Goal: Task Accomplishment & Management: Complete application form

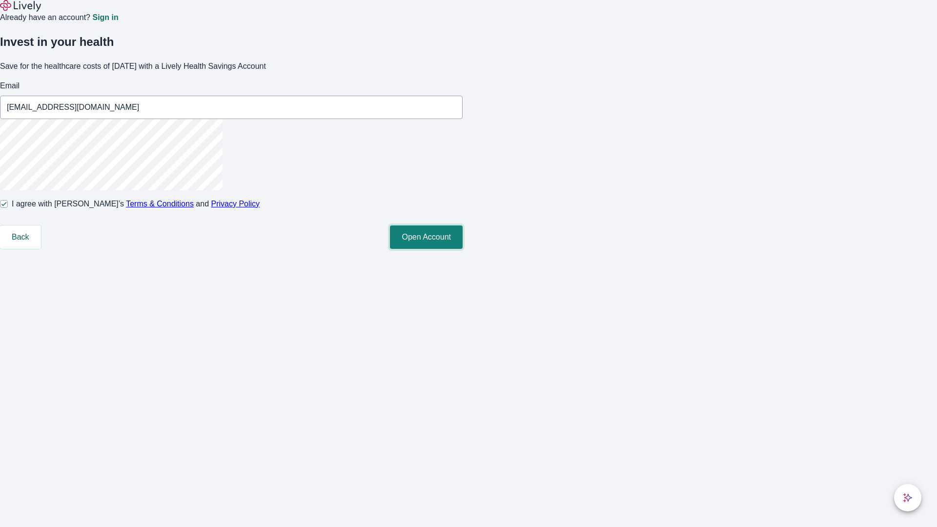
click at [462, 249] on button "Open Account" at bounding box center [426, 236] width 73 height 23
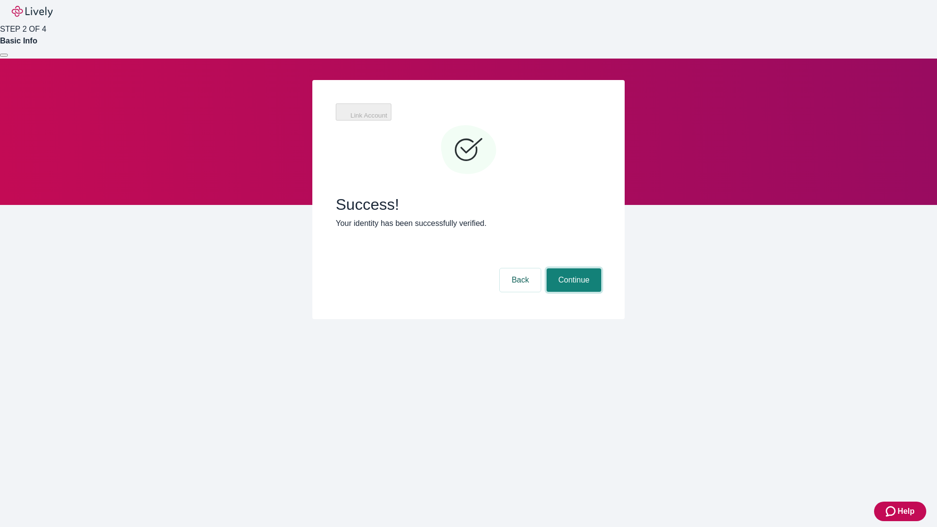
click at [572, 268] on button "Continue" at bounding box center [573, 279] width 55 height 23
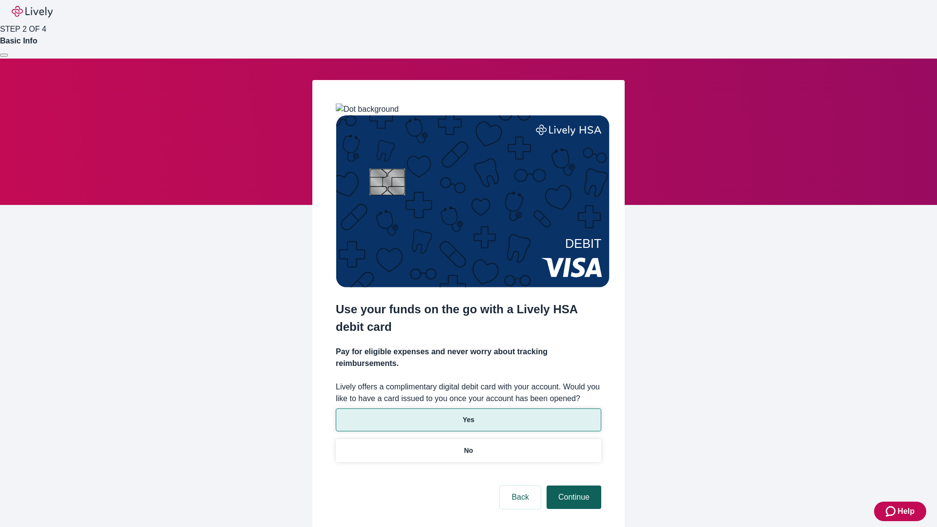
click at [468, 415] on p "Yes" at bounding box center [468, 420] width 12 height 10
click at [572, 485] on button "Continue" at bounding box center [573, 496] width 55 height 23
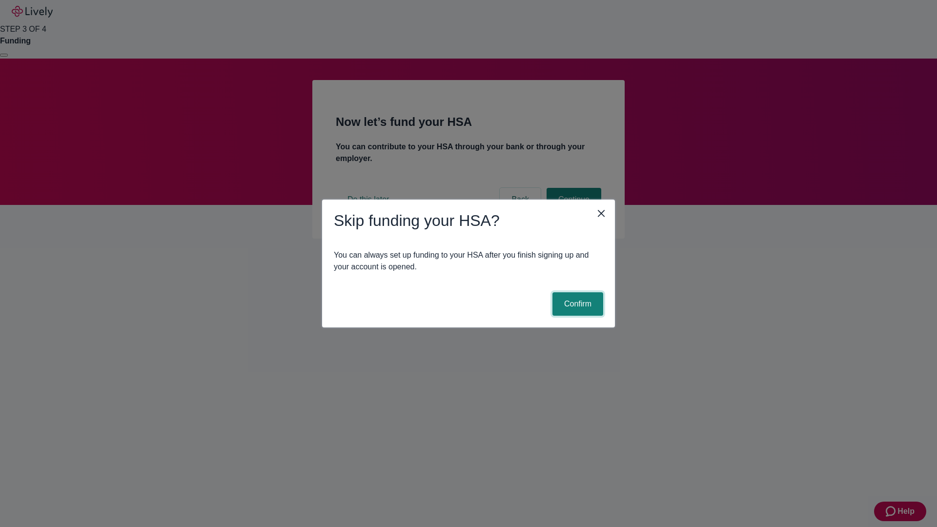
click at [576, 304] on button "Confirm" at bounding box center [577, 303] width 51 height 23
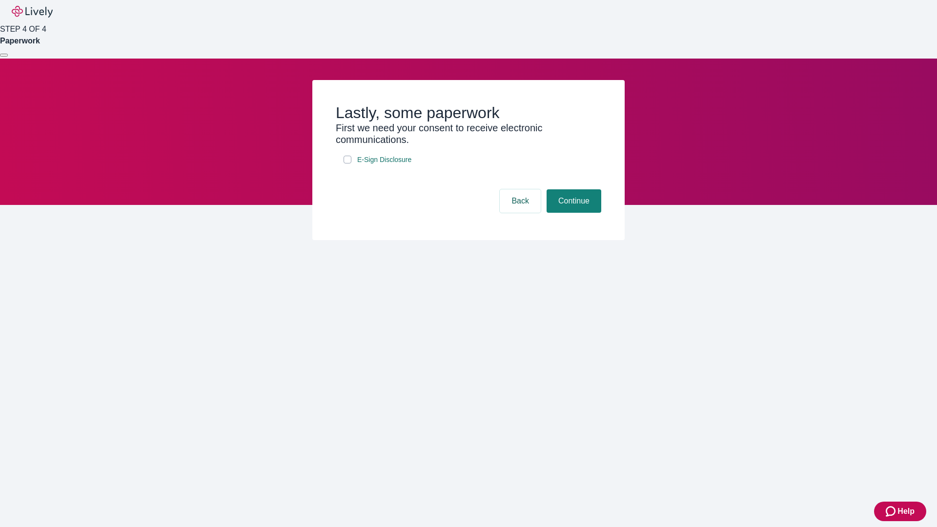
click at [347, 163] on input "E-Sign Disclosure" at bounding box center [347, 160] width 8 height 8
checkbox input "true"
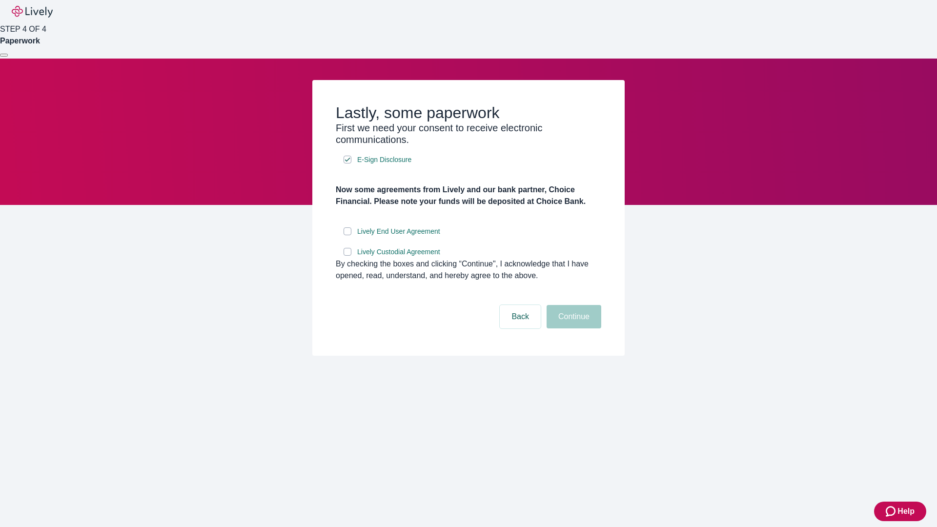
click at [347, 235] on input "Lively End User Agreement" at bounding box center [347, 231] width 8 height 8
checkbox input "true"
click at [347, 256] on input "Lively Custodial Agreement" at bounding box center [347, 252] width 8 height 8
checkbox input "true"
click at [572, 328] on button "Continue" at bounding box center [573, 316] width 55 height 23
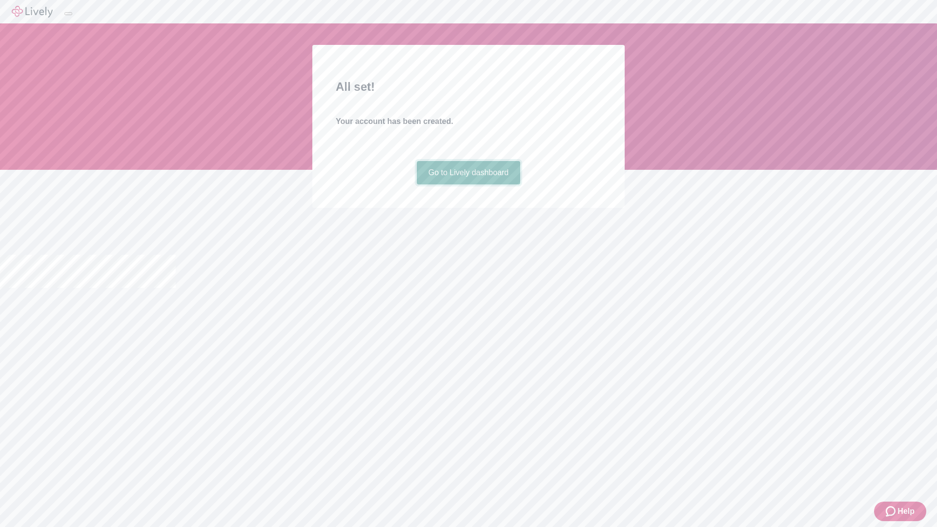
click at [468, 184] on link "Go to Lively dashboard" at bounding box center [469, 172] width 104 height 23
